Goal: Task Accomplishment & Management: Manage account settings

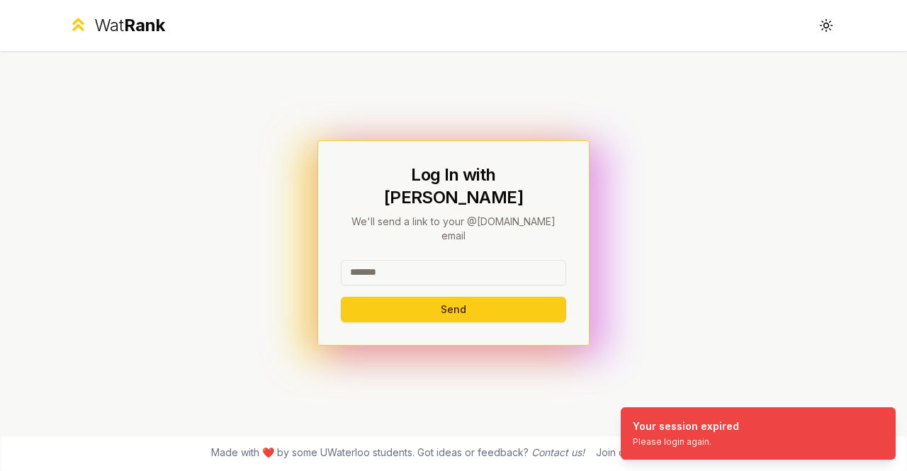
click at [407, 260] on input at bounding box center [453, 273] width 225 height 26
type input "******"
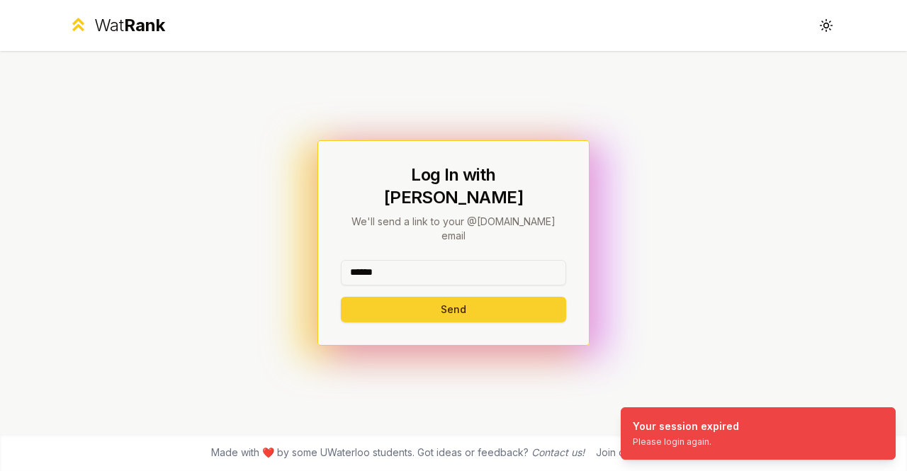
click at [409, 297] on button "Send" at bounding box center [453, 310] width 225 height 26
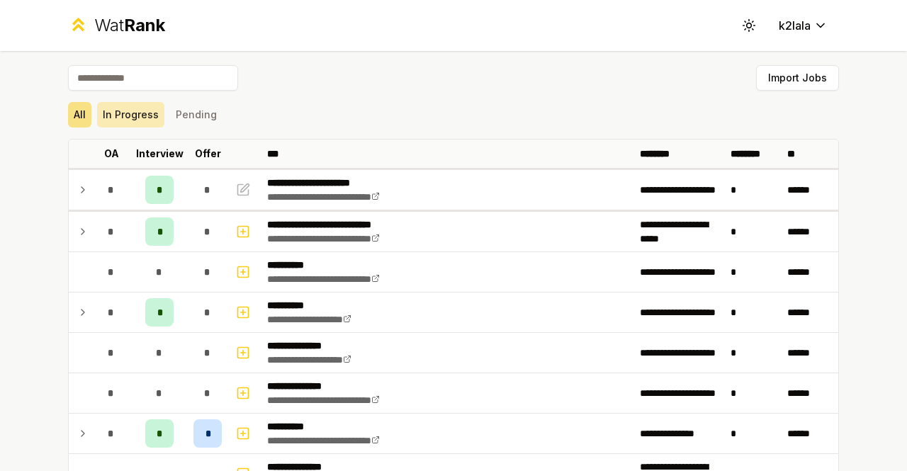
click at [147, 111] on button "In Progress" at bounding box center [130, 115] width 67 height 26
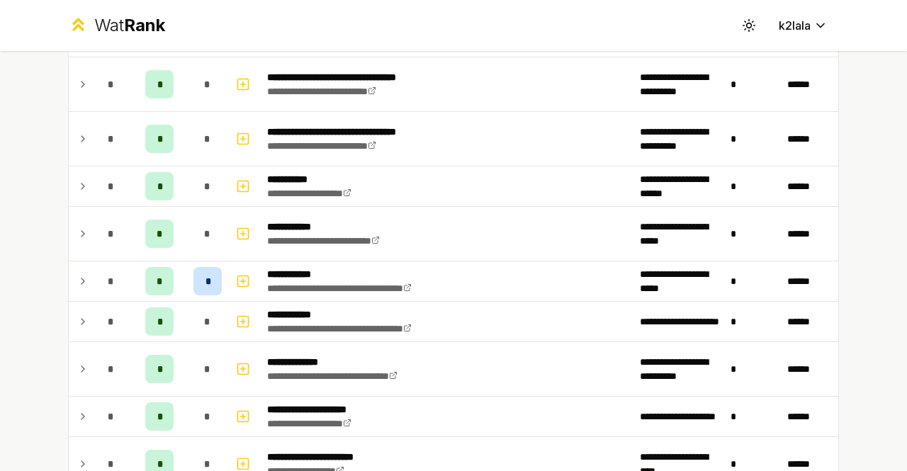
scroll to position [411, 0]
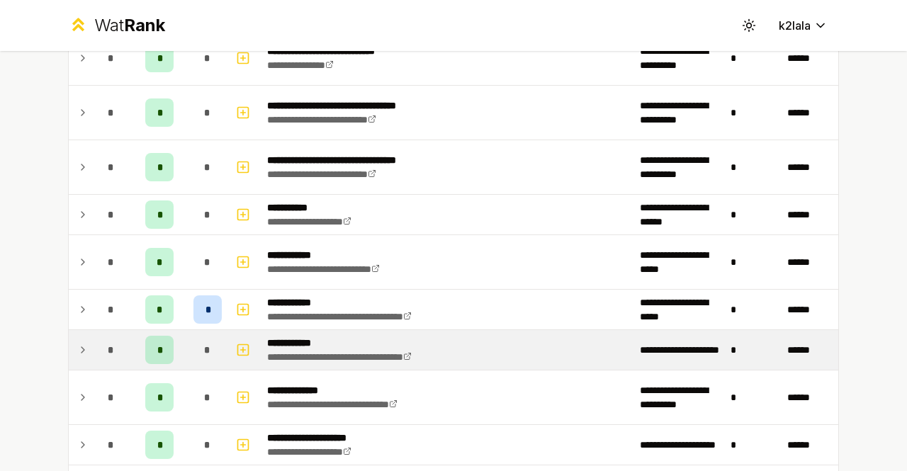
click at [84, 341] on td at bounding box center [80, 350] width 23 height 40
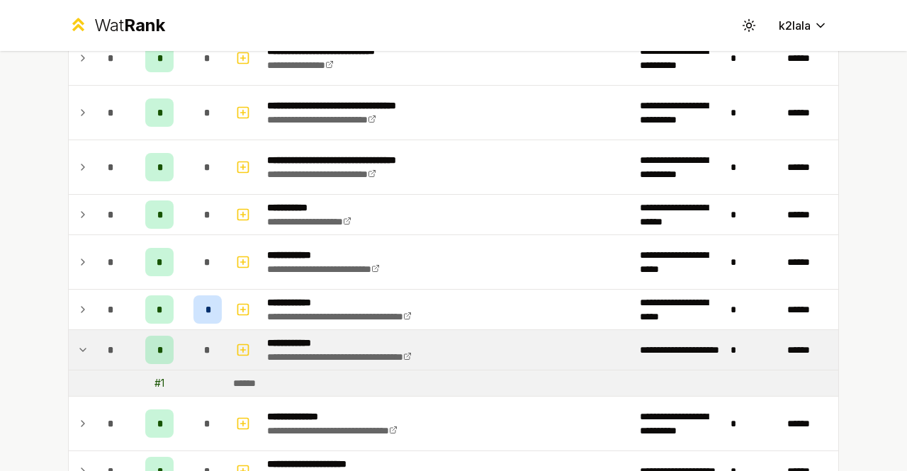
click at [84, 341] on td at bounding box center [80, 350] width 23 height 40
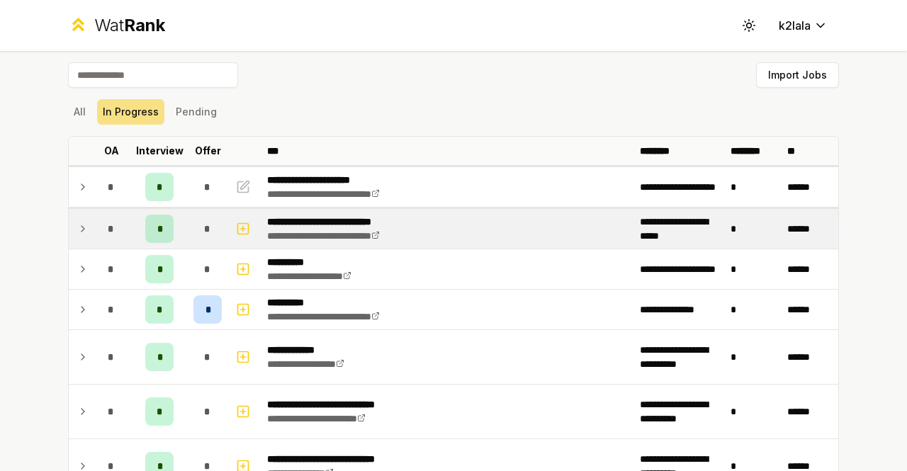
scroll to position [0, 0]
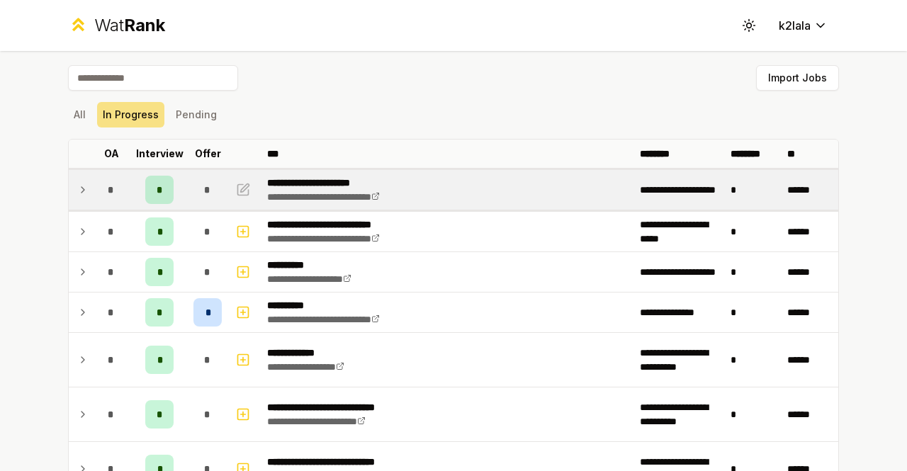
click at [69, 186] on td at bounding box center [80, 190] width 23 height 40
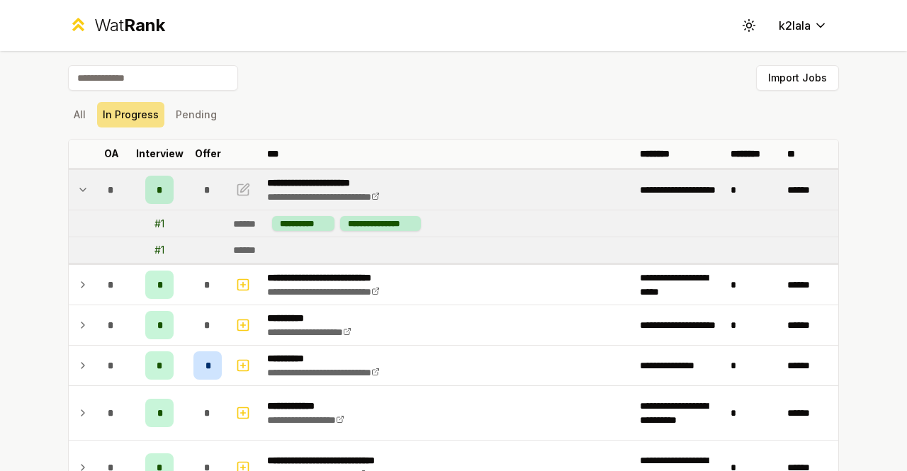
click at [157, 250] on div "# 1" at bounding box center [159, 250] width 10 height 14
click at [156, 249] on div "# 1" at bounding box center [159, 250] width 10 height 14
click at [218, 247] on td at bounding box center [208, 250] width 40 height 26
click at [579, 70] on div "Import Jobs" at bounding box center [453, 80] width 771 height 31
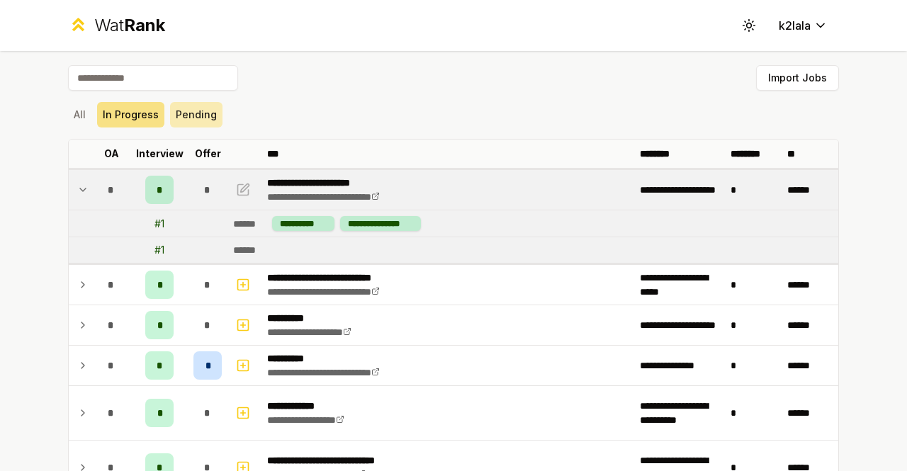
click at [177, 103] on button "Pending" at bounding box center [196, 115] width 52 height 26
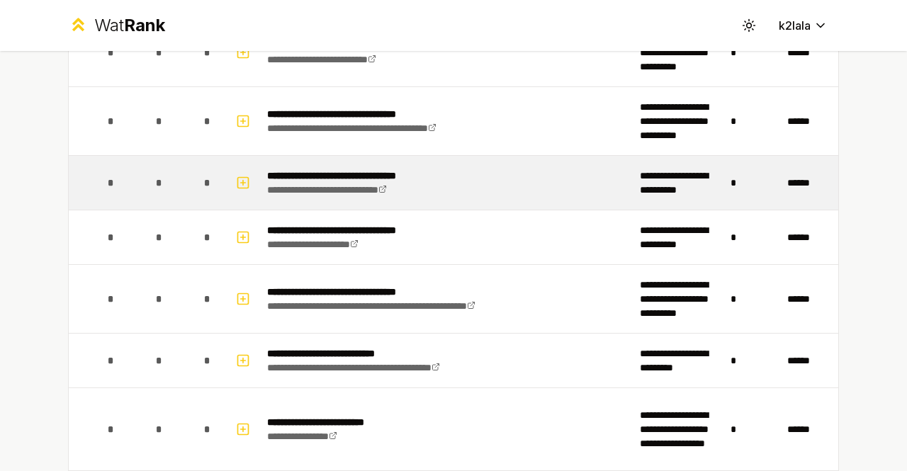
scroll to position [1063, 0]
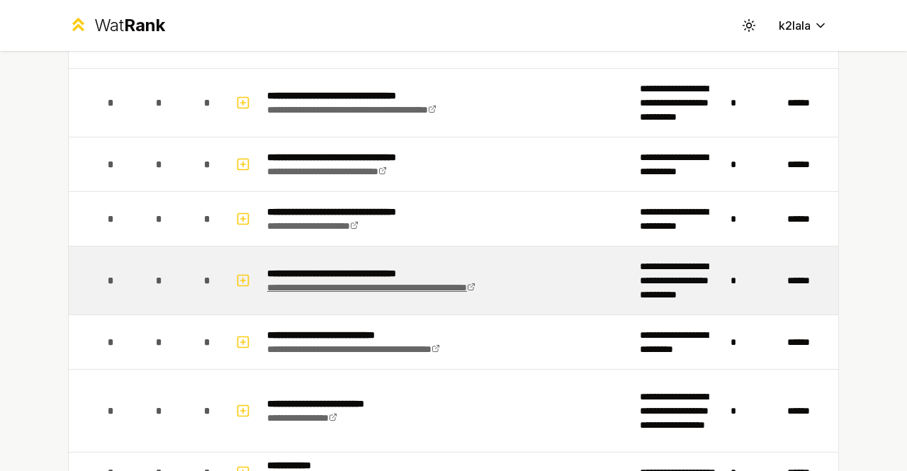
click at [409, 283] on link "**********" at bounding box center [371, 288] width 208 height 10
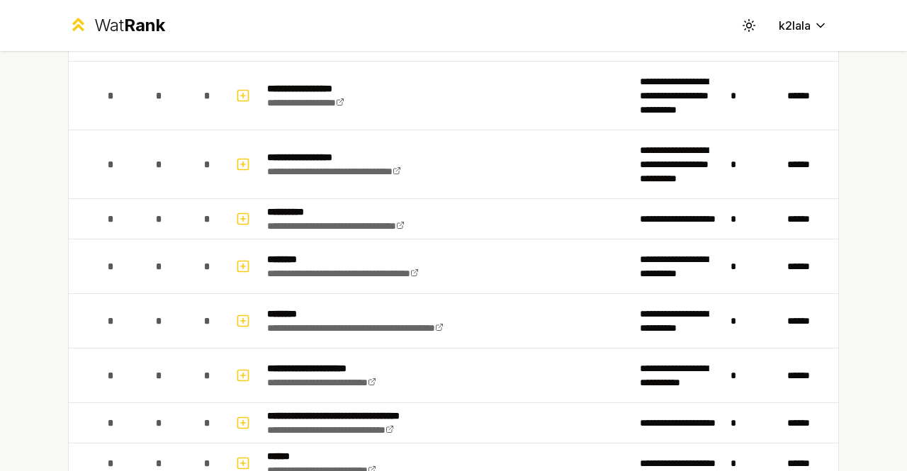
scroll to position [2029, 0]
